Goal: Navigation & Orientation: Go to known website

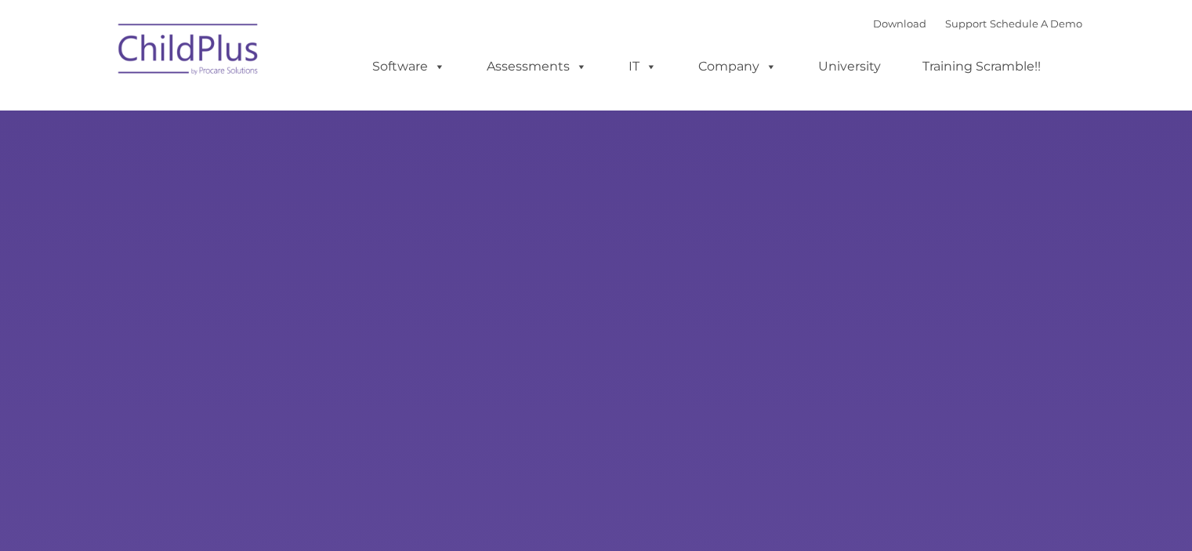
type input ""
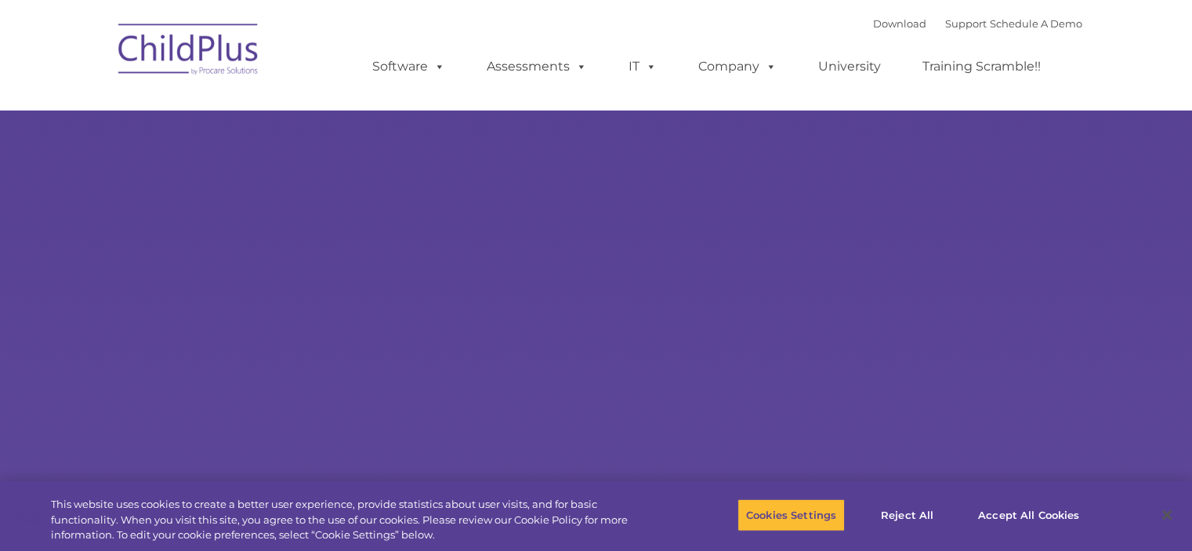
select select "MEDIUM"
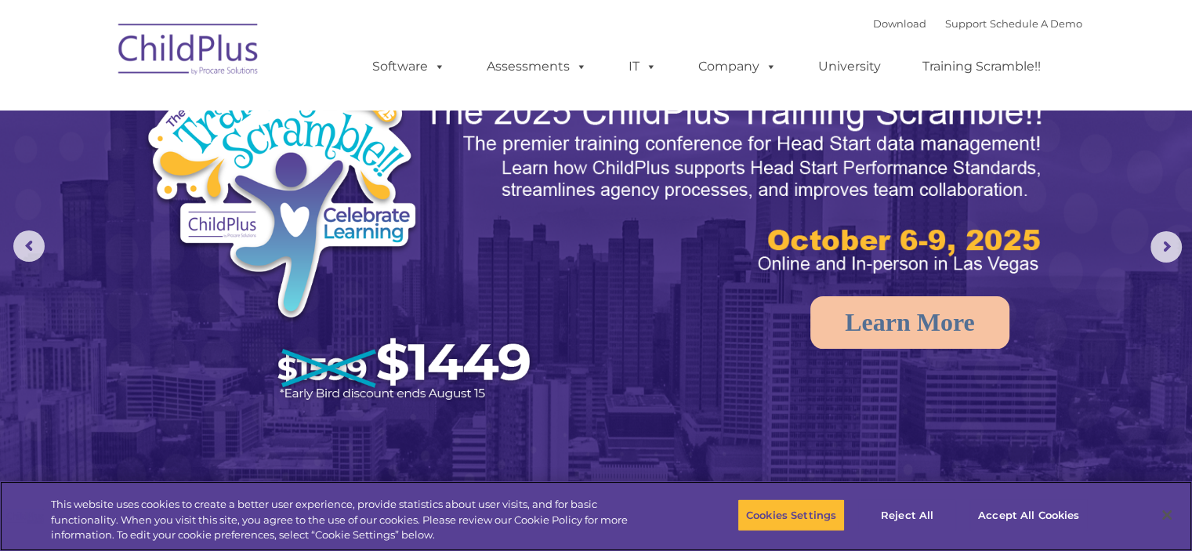
scroll to position [78, 0]
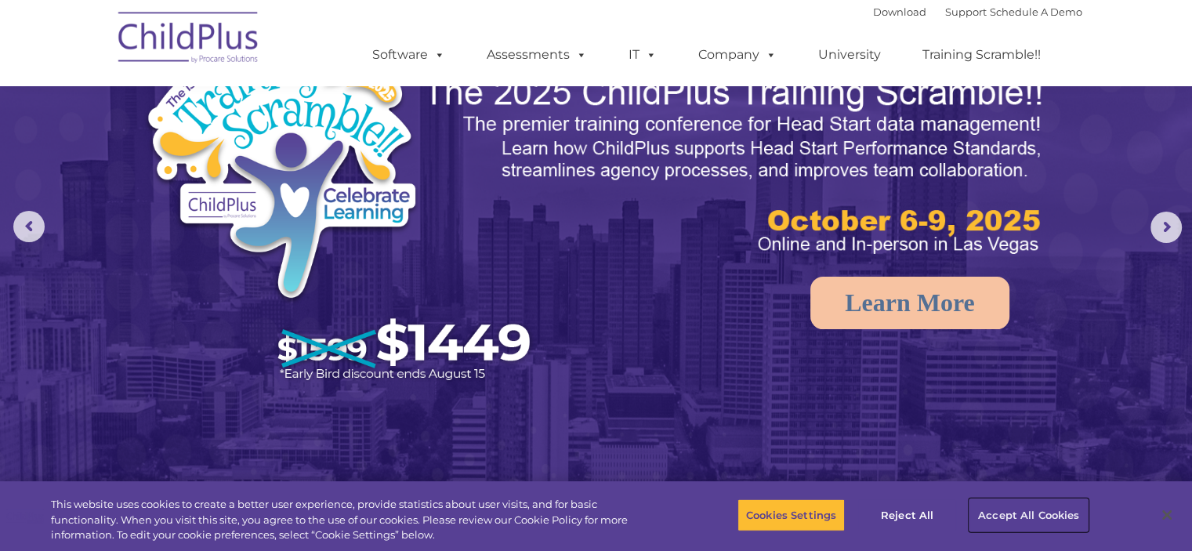
click at [1013, 520] on button "Accept All Cookies" at bounding box center [1028, 514] width 118 height 33
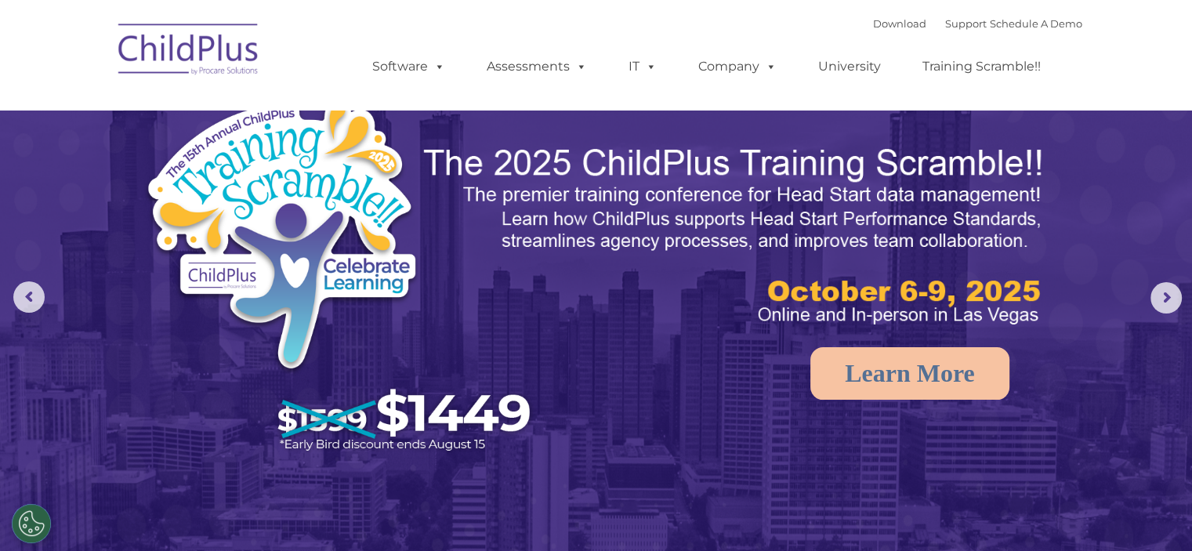
scroll to position [0, 0]
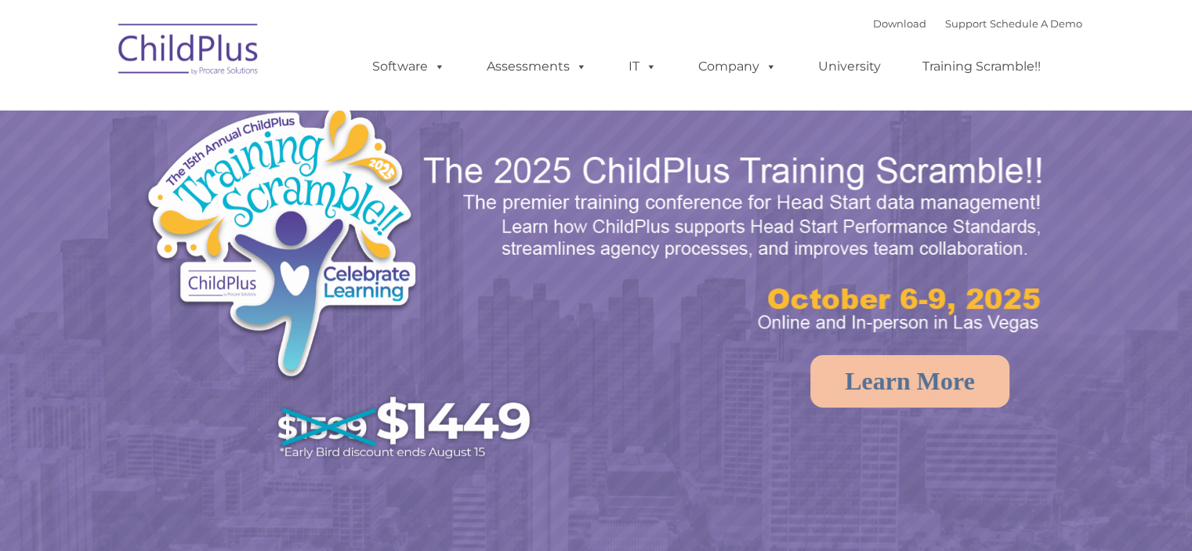
select select "MEDIUM"
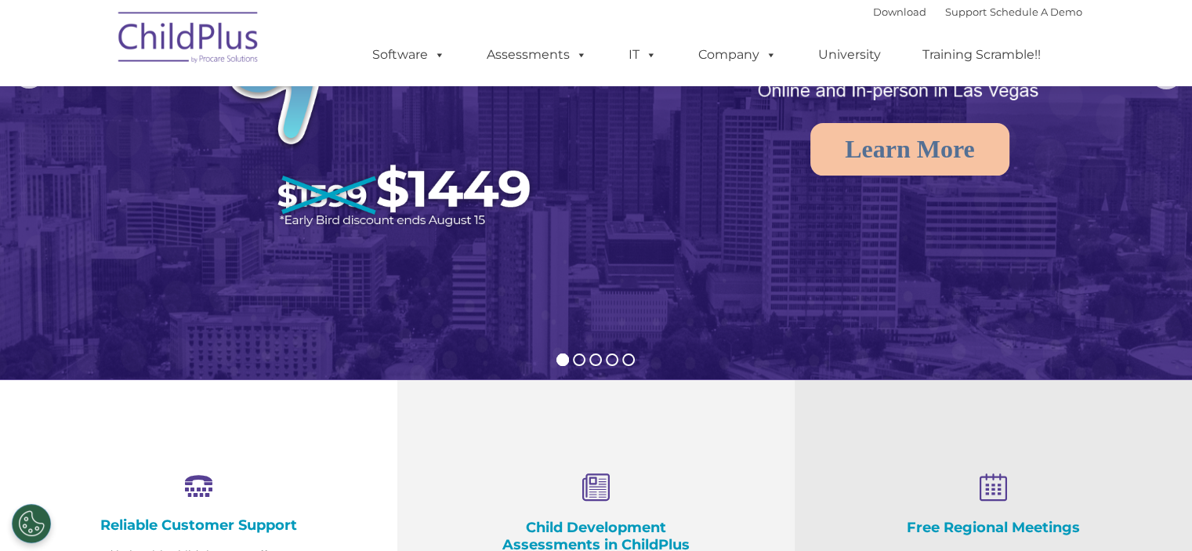
scroll to position [229, 0]
